Goal: Transaction & Acquisition: Purchase product/service

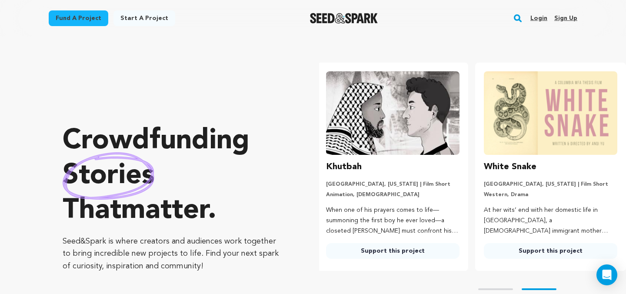
click at [539, 20] on link "Login" at bounding box center [538, 18] width 17 height 14
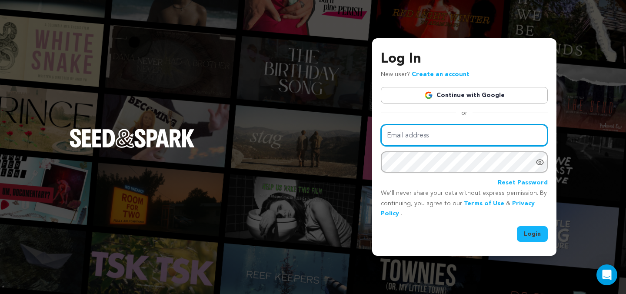
click at [411, 135] on input "Email address" at bounding box center [464, 135] width 167 height 22
type input "socialpbld@gmail.com"
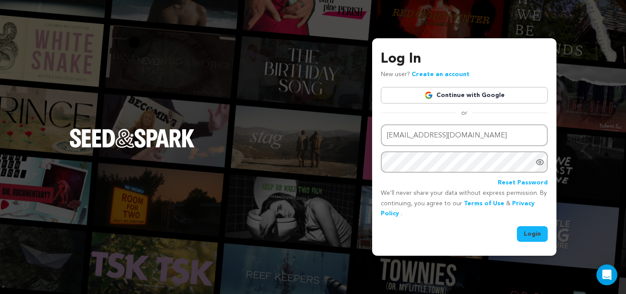
click at [537, 236] on button "Login" at bounding box center [532, 234] width 31 height 16
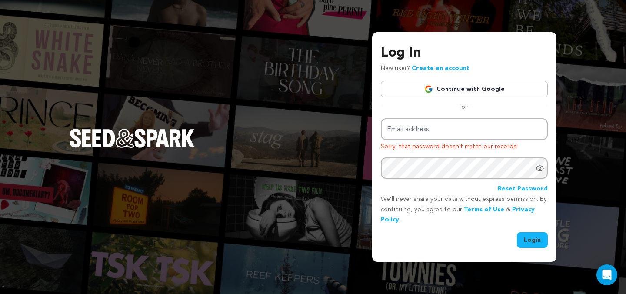
click at [463, 85] on link "Continue with Google" at bounding box center [464, 89] width 167 height 17
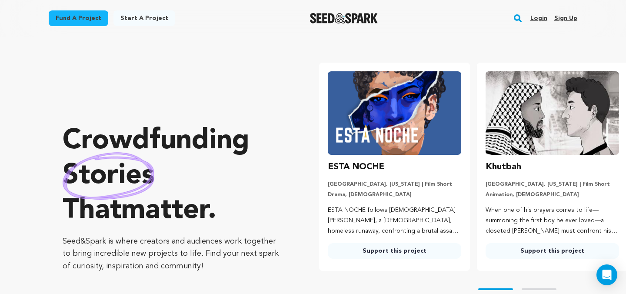
click at [82, 13] on link "Fund a project" at bounding box center [79, 18] width 60 height 16
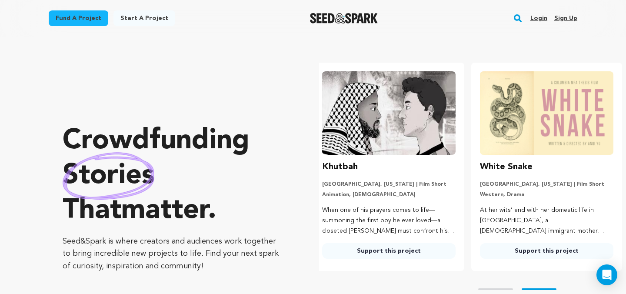
scroll to position [0, 165]
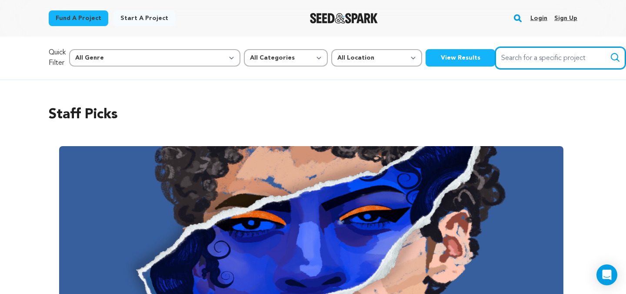
click at [517, 59] on input "Search for a specific project" at bounding box center [560, 58] width 130 height 22
type input "Green Room"
click at [610, 52] on button "Search" at bounding box center [615, 57] width 10 height 10
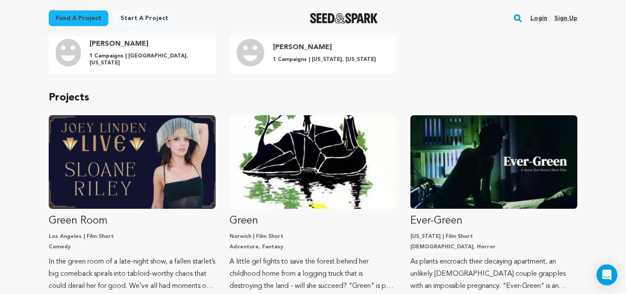
scroll to position [167, 0]
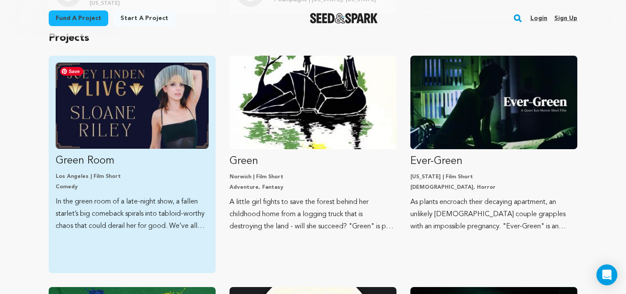
click at [112, 133] on img "Fund Green Room" at bounding box center [132, 106] width 153 height 86
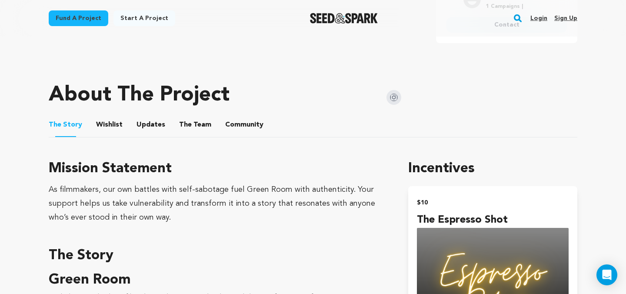
scroll to position [488, 0]
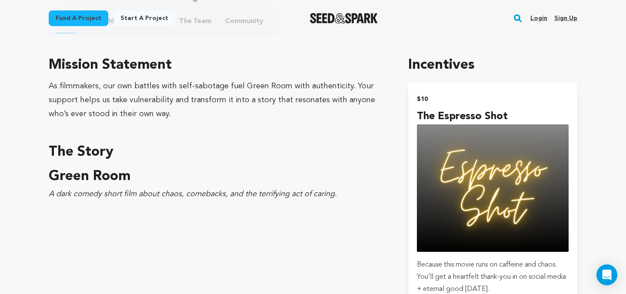
click at [287, 193] on em "A dark comedy short film about chaos, comebacks, and the terrifying act of cari…" at bounding box center [193, 194] width 288 height 8
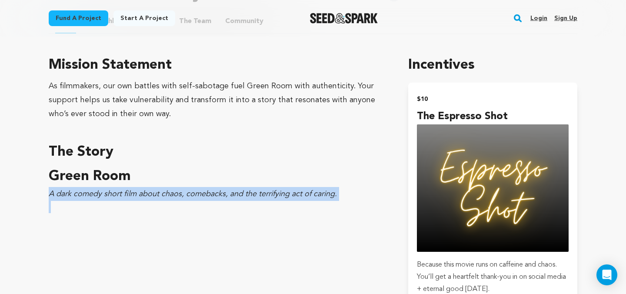
click at [287, 193] on em "A dark comedy short film about chaos, comebacks, and the terrifying act of cari…" at bounding box center [193, 194] width 288 height 8
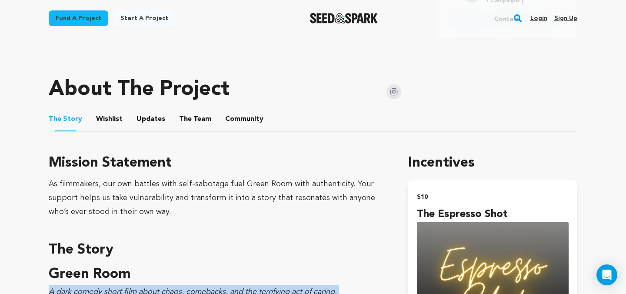
scroll to position [388, 0]
